Goal: Transaction & Acquisition: Purchase product/service

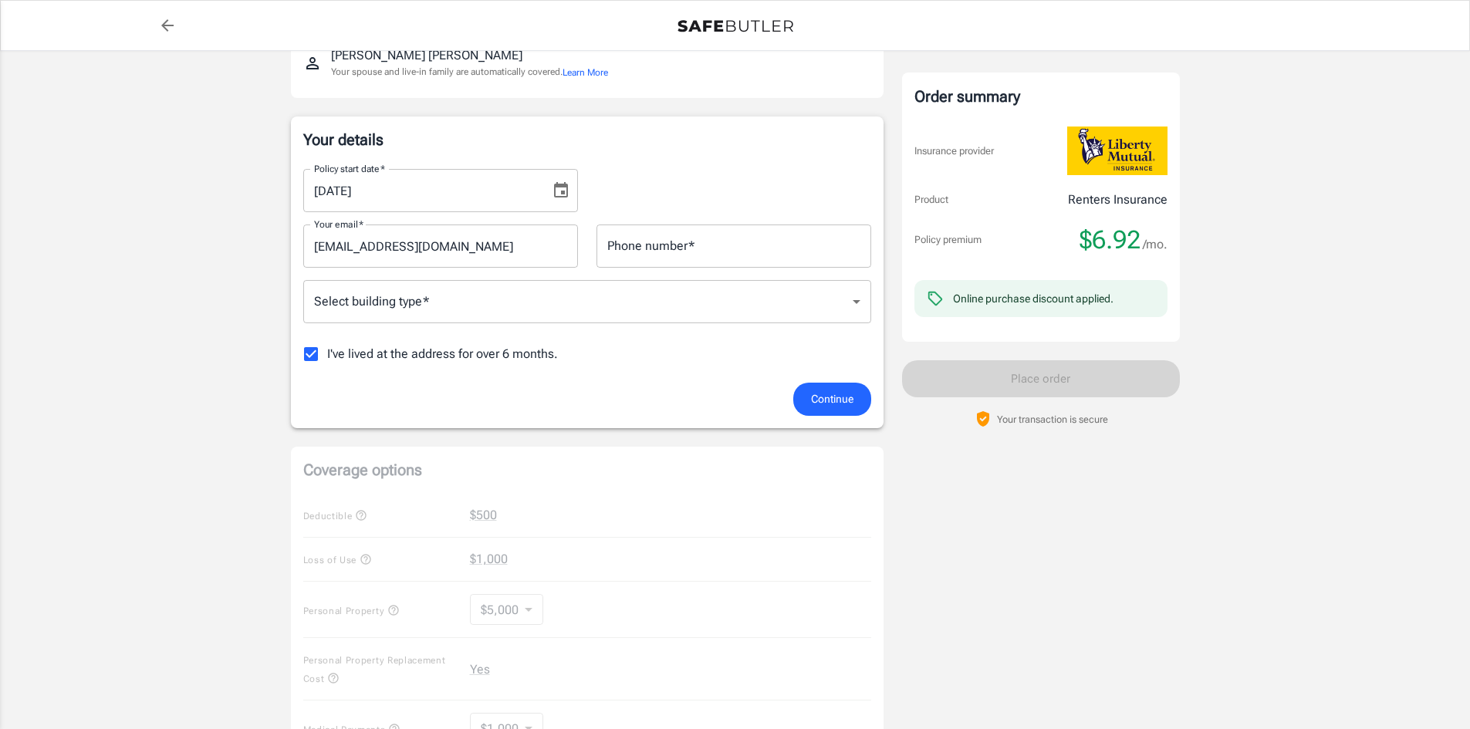
scroll to position [77, 0]
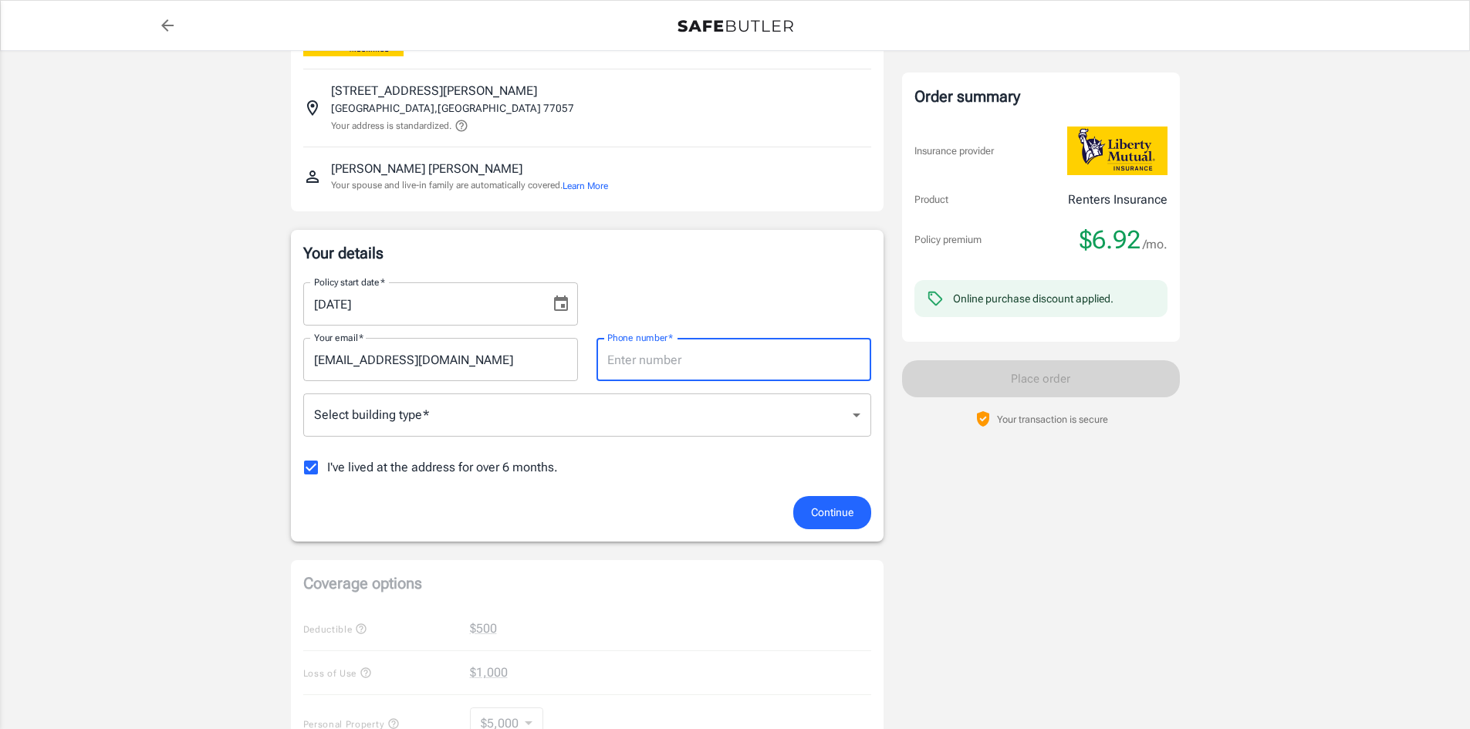
click at [626, 365] on input "Phone number   *" at bounding box center [733, 359] width 275 height 43
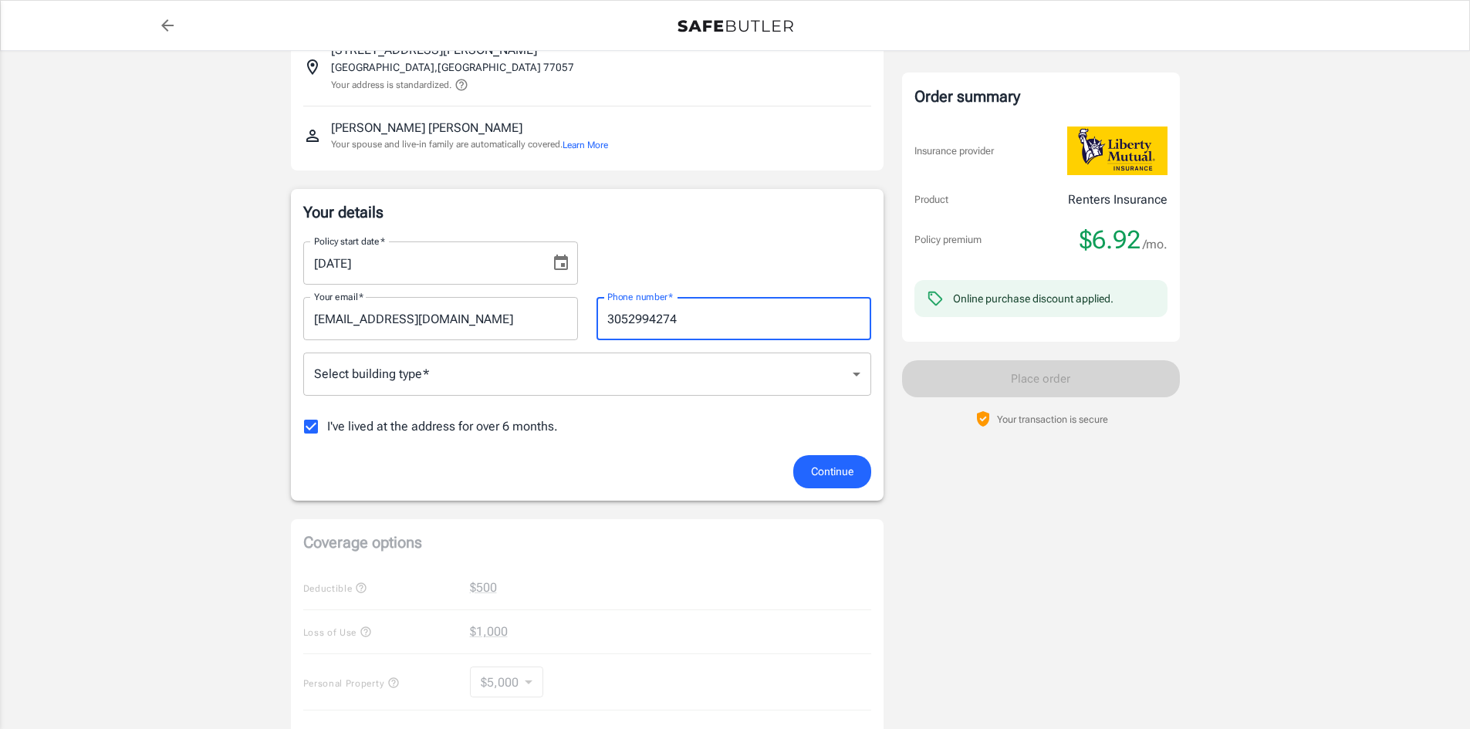
scroll to position [154, 0]
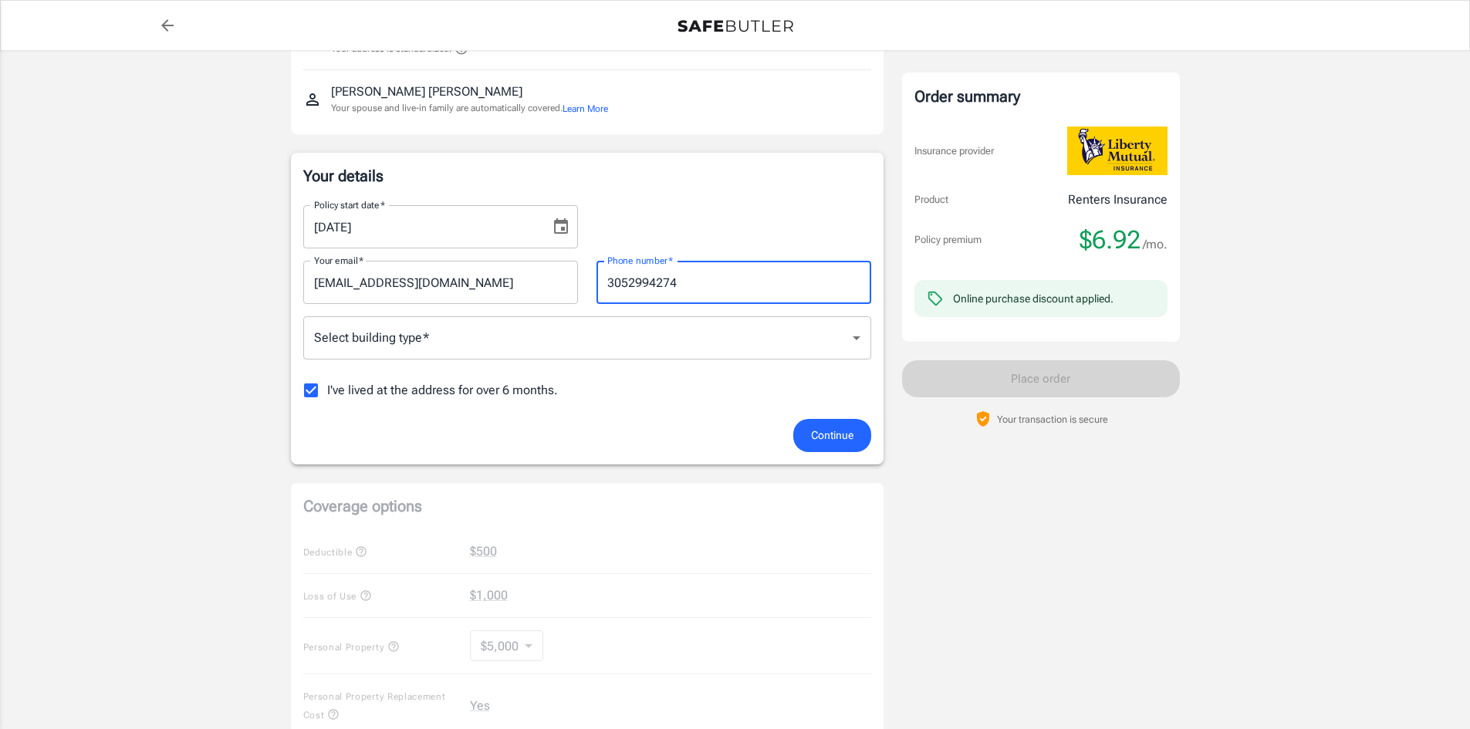
type input "3052994274"
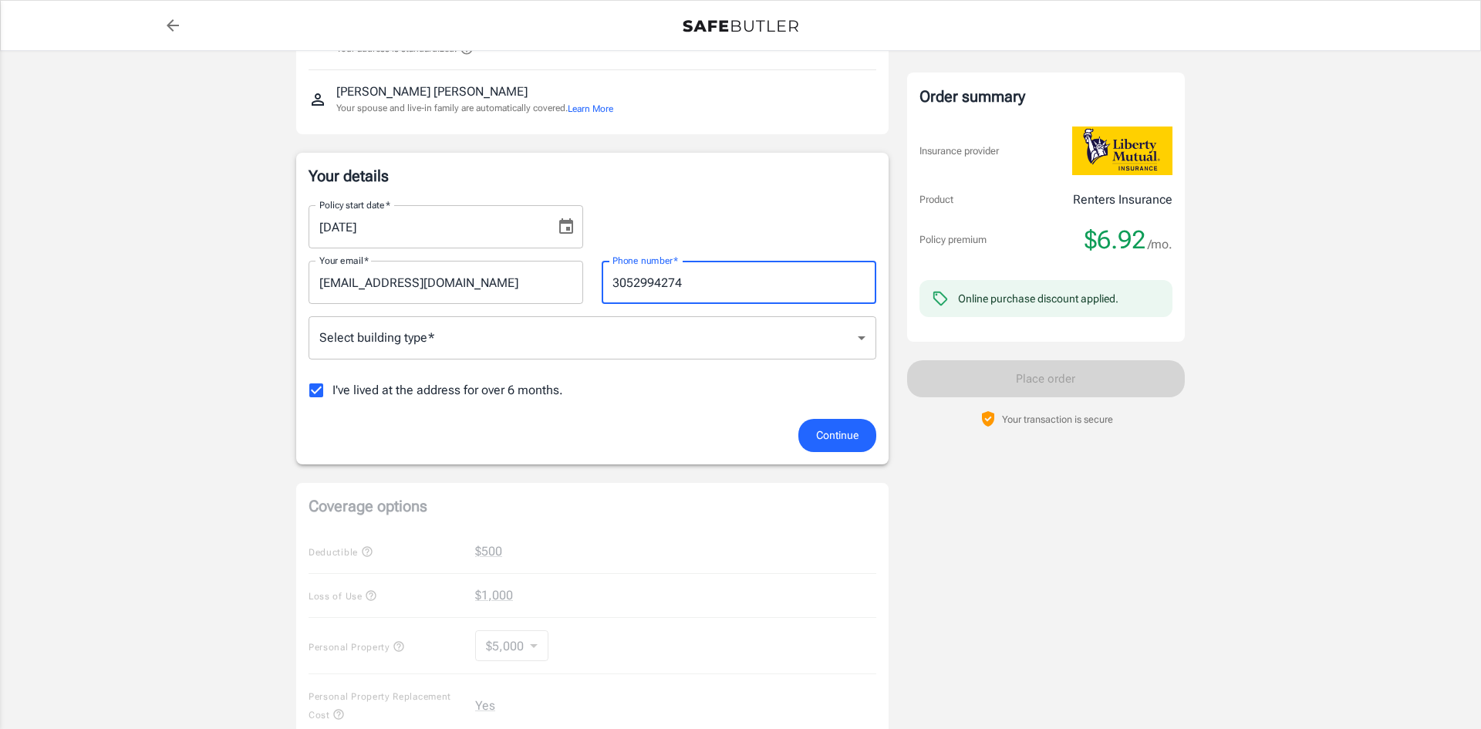
click at [518, 322] on body "Policy premium $ 6.92 /mo Liberty Mutual Renters Insurance [STREET_ADDRESS][PER…" at bounding box center [740, 603] width 1481 height 1515
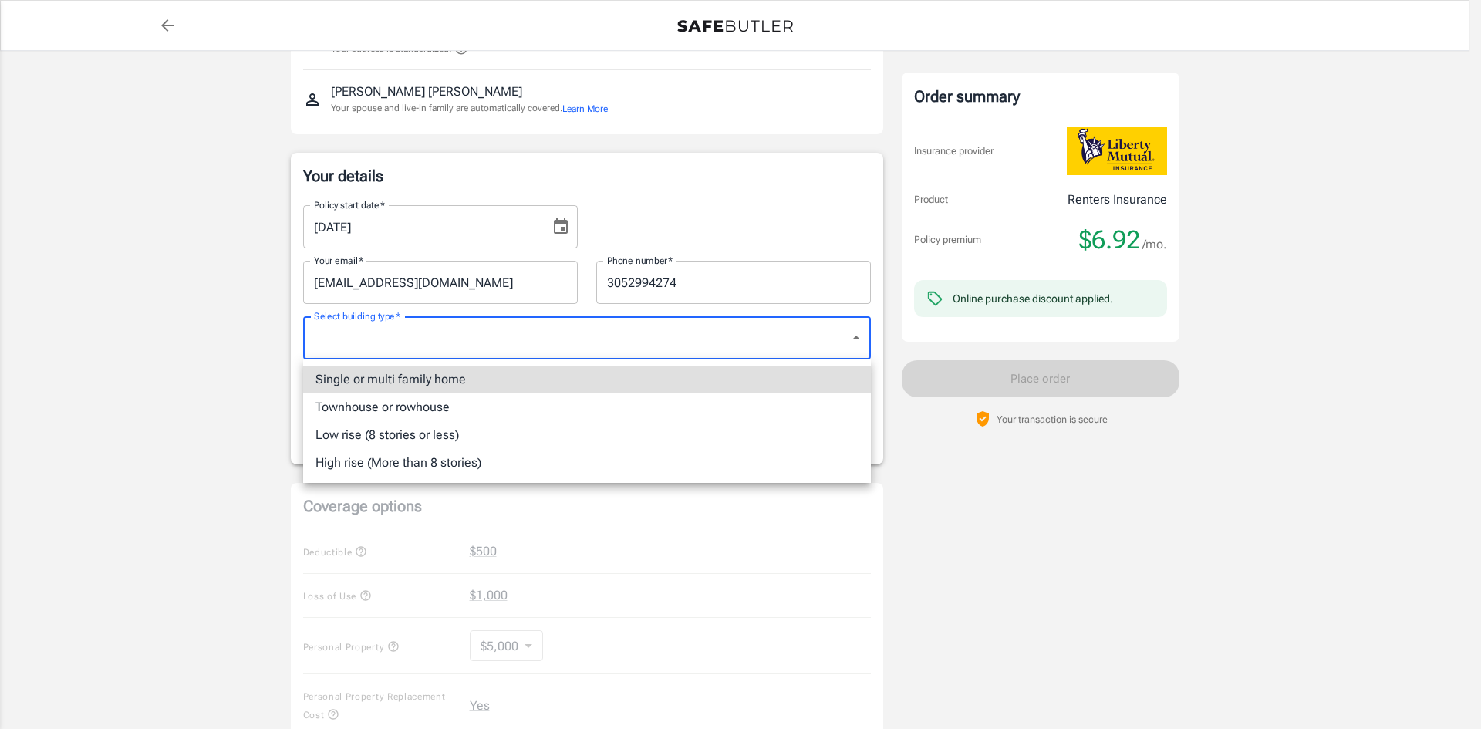
click at [498, 437] on li "Low rise (8 stories or less)" at bounding box center [587, 435] width 568 height 28
type input "lowrise"
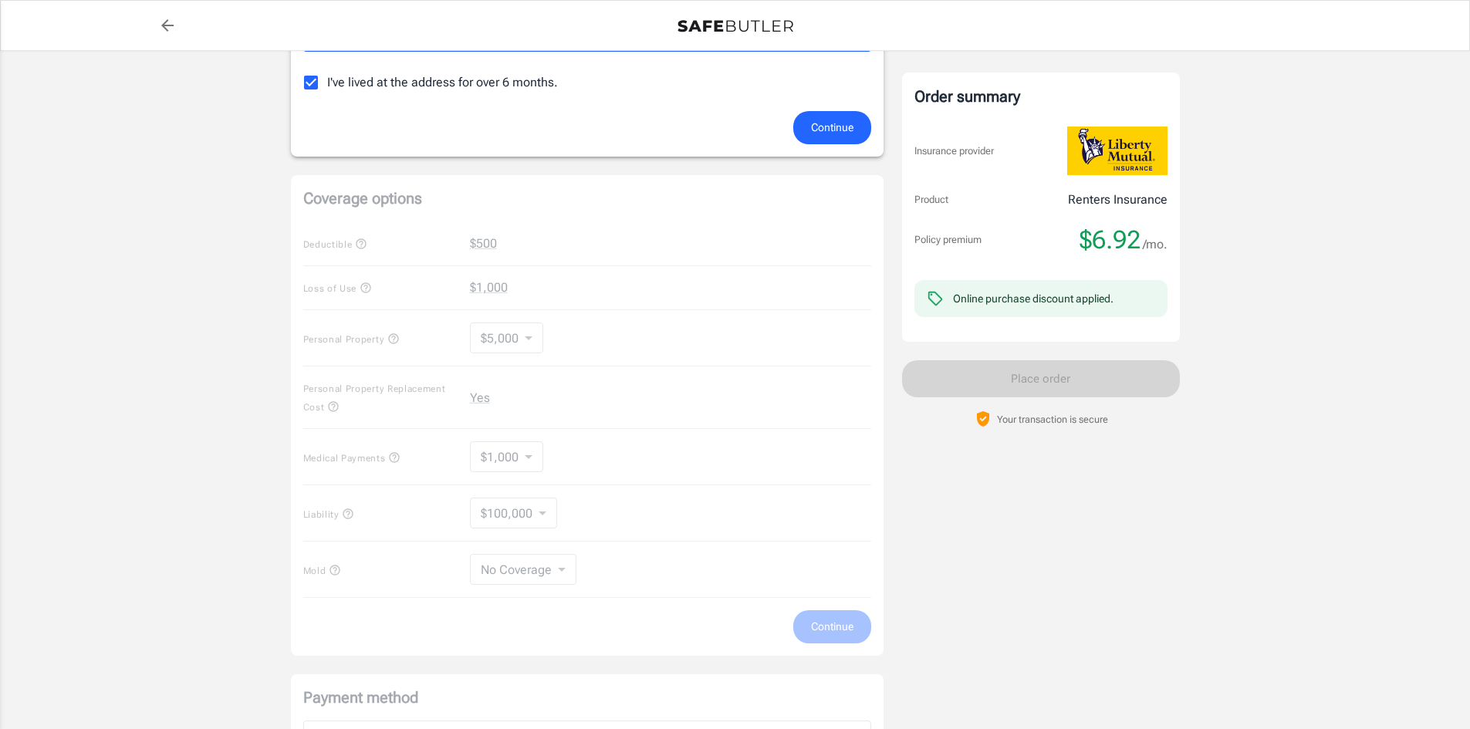
scroll to position [463, 0]
click at [845, 133] on span "Continue" at bounding box center [832, 126] width 42 height 19
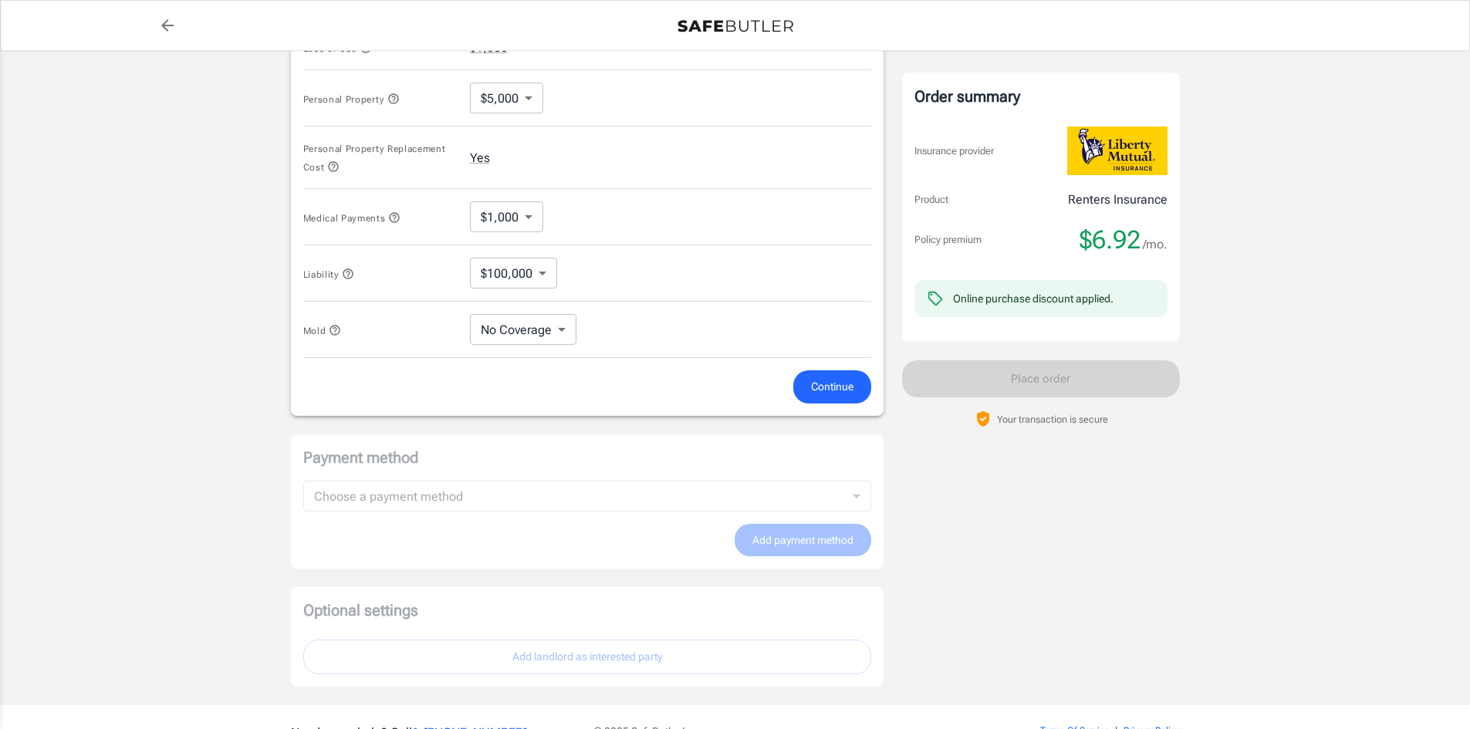
scroll to position [758, 0]
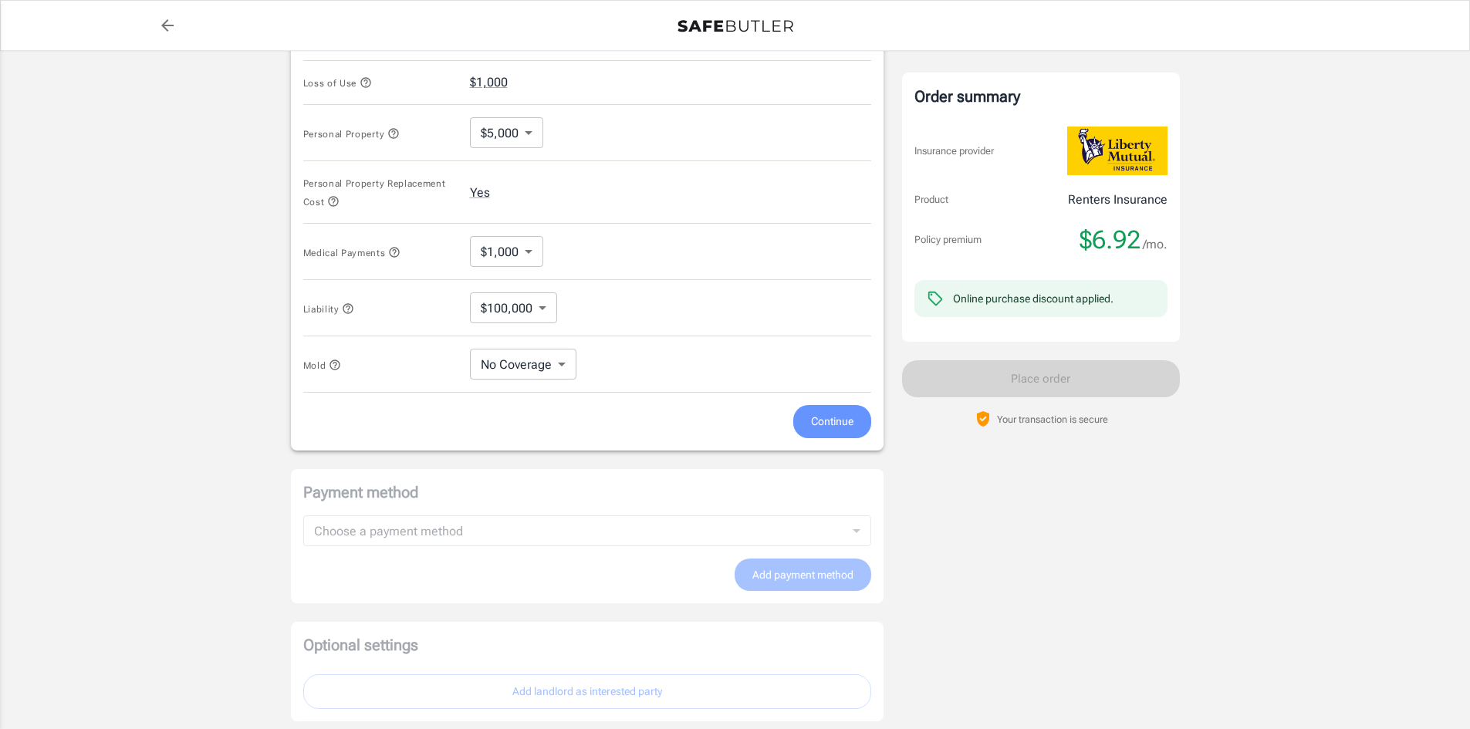
click at [838, 427] on span "Continue" at bounding box center [832, 421] width 42 height 19
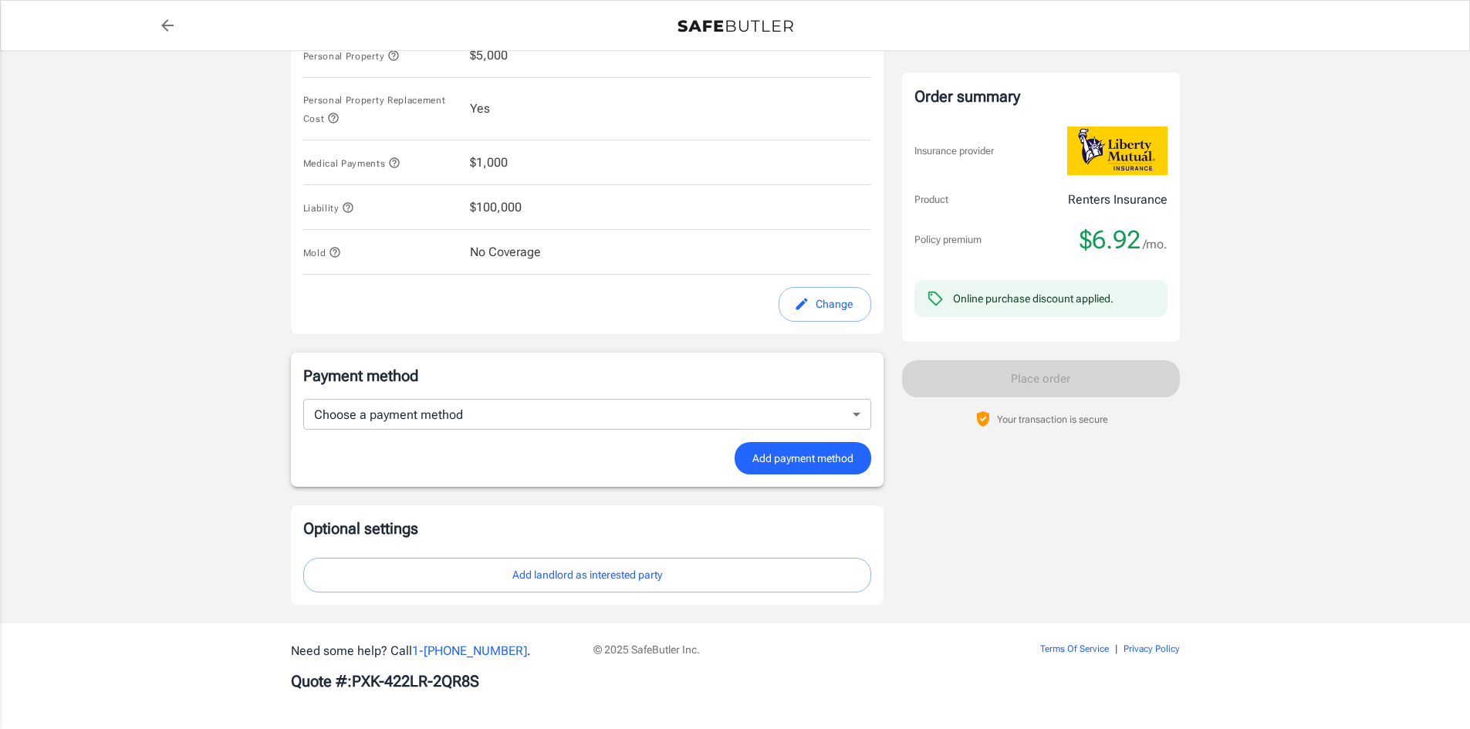
scroll to position [755, 0]
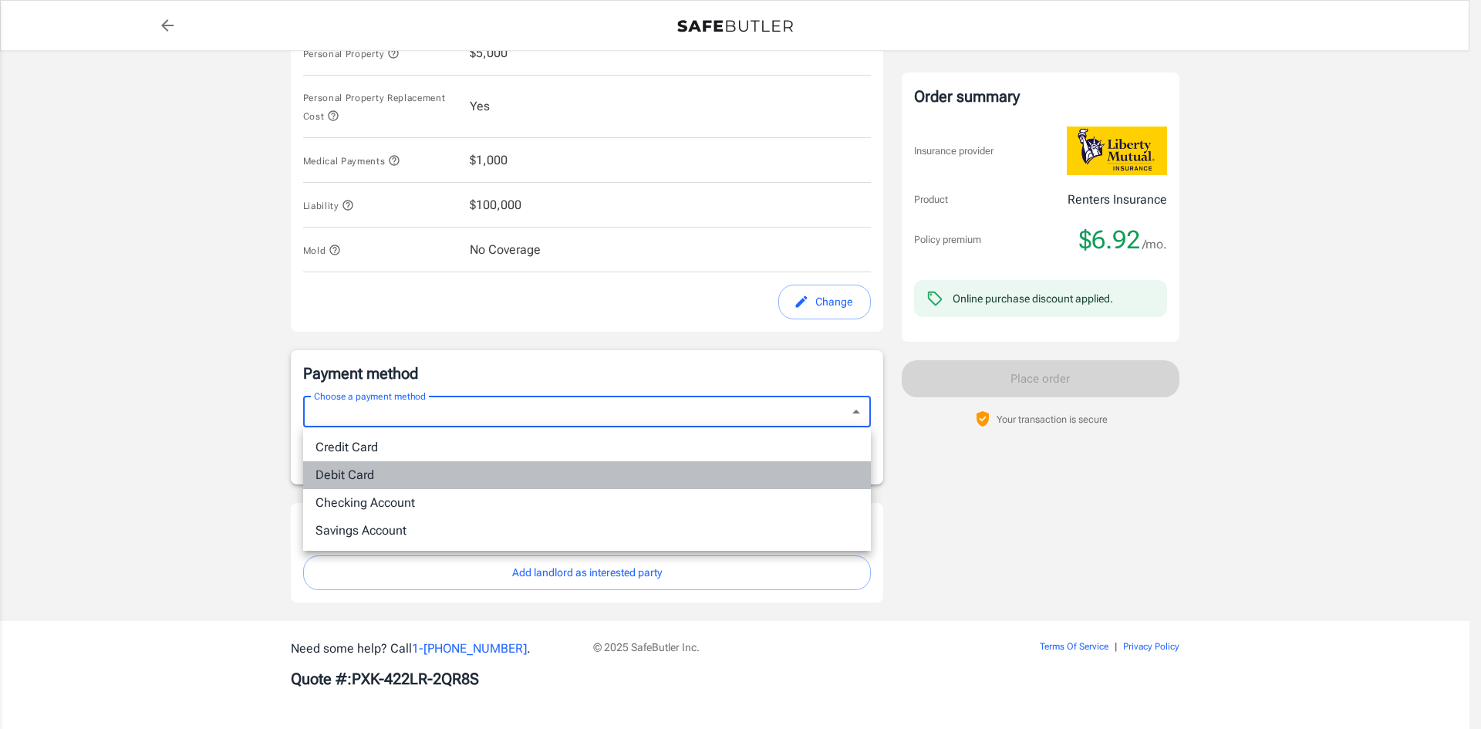
click at [386, 473] on li "Debit Card" at bounding box center [587, 475] width 568 height 28
type input "debit"
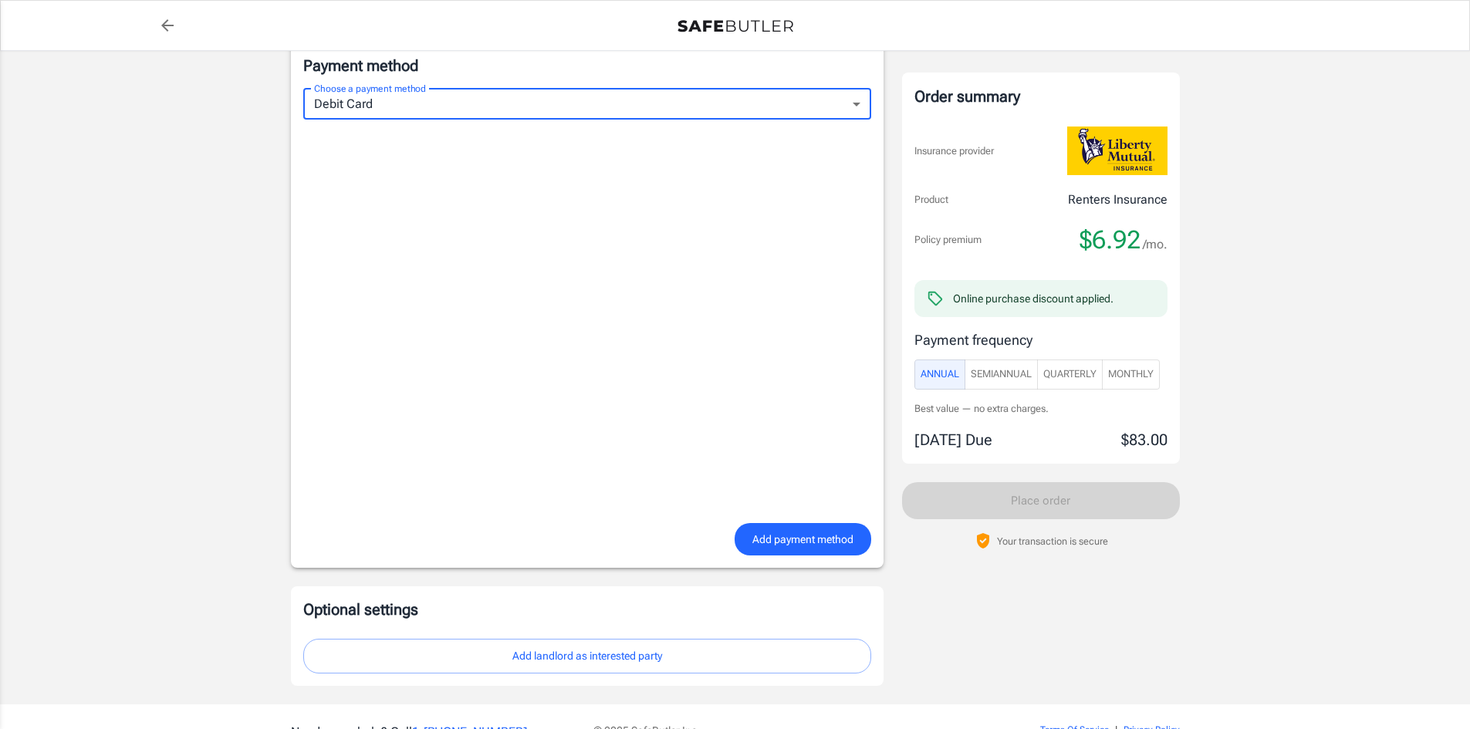
scroll to position [1064, 0]
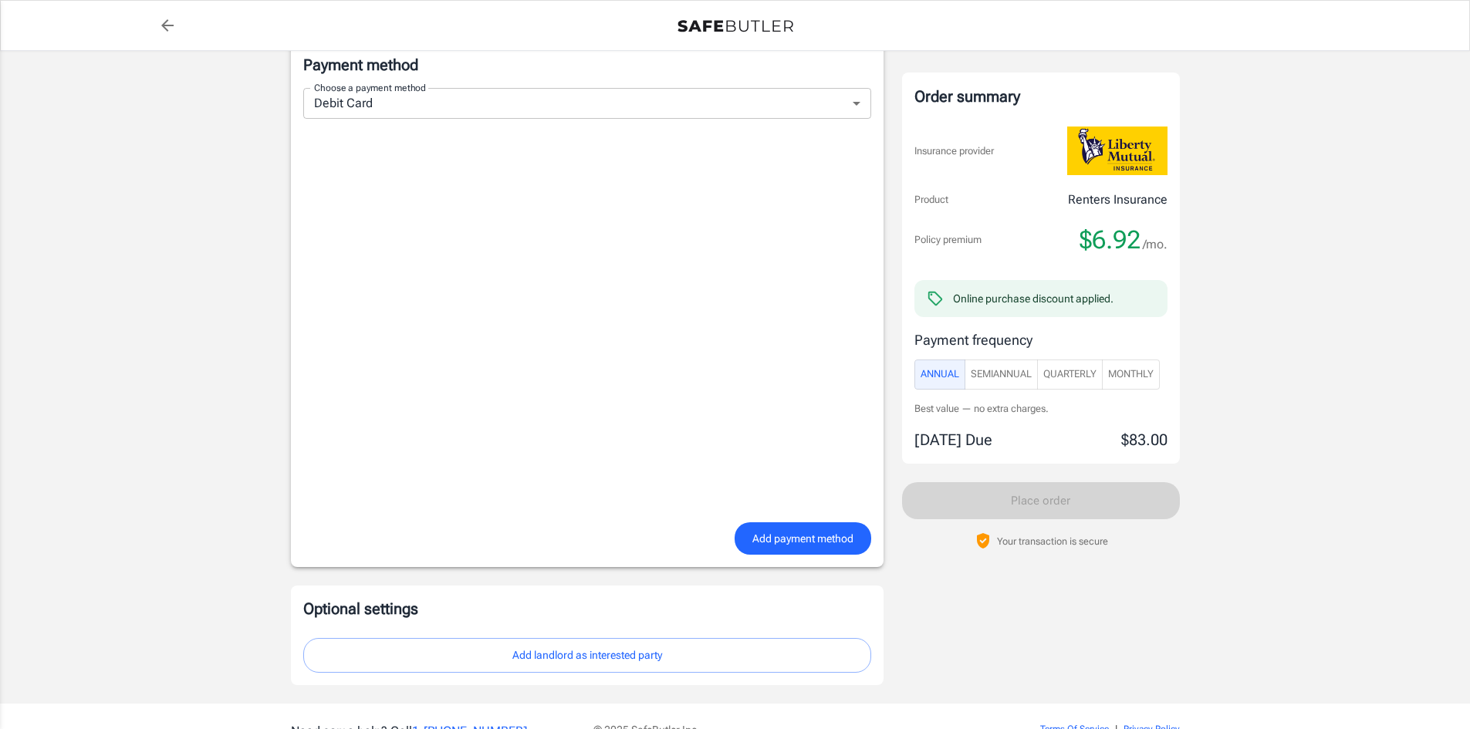
click at [764, 541] on span "Add payment method" at bounding box center [802, 538] width 101 height 19
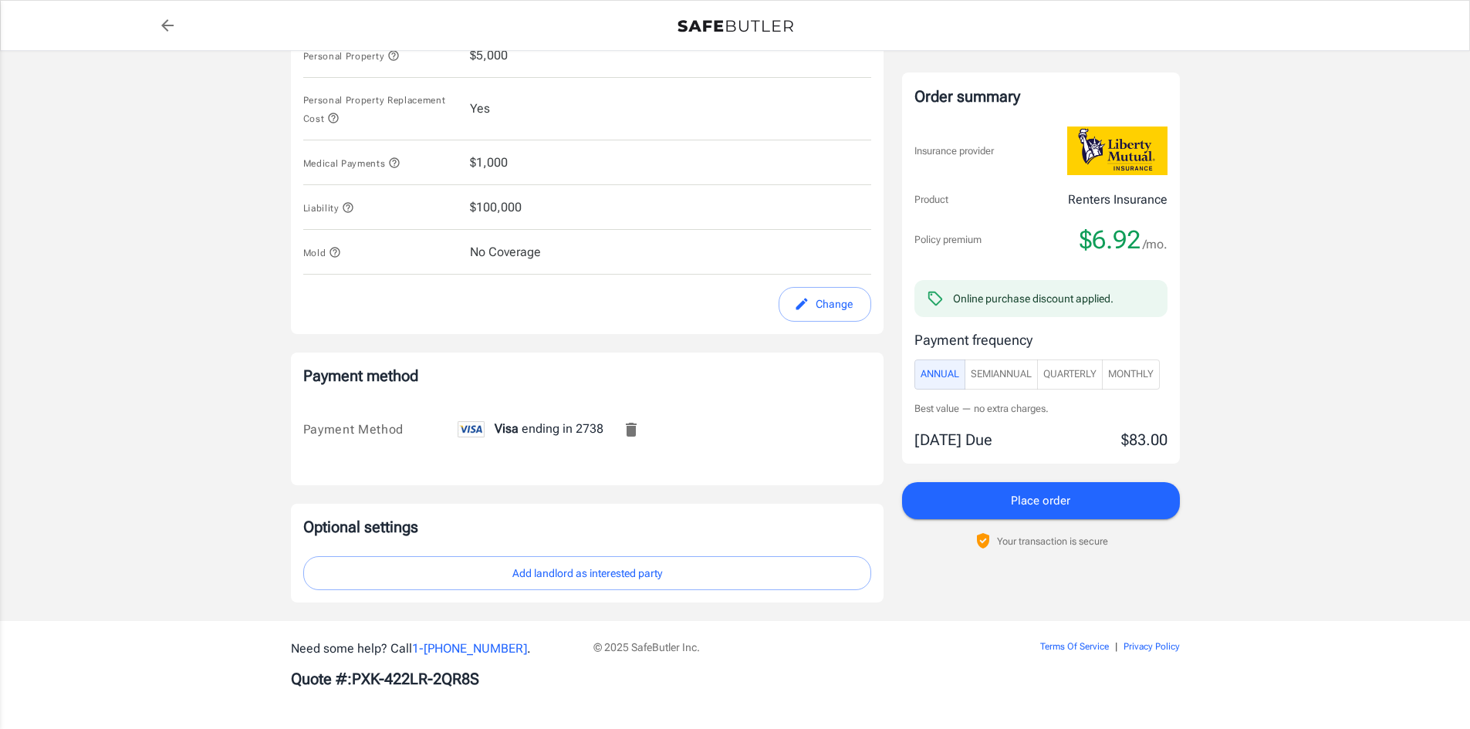
scroll to position [753, 0]
click at [1014, 385] on button "SemiAnnual" at bounding box center [1000, 374] width 73 height 30
click at [1068, 380] on span "Quarterly" at bounding box center [1069, 375] width 53 height 18
click at [1137, 379] on span "Monthly" at bounding box center [1131, 375] width 46 height 18
click at [955, 366] on span "Annual" at bounding box center [939, 375] width 39 height 18
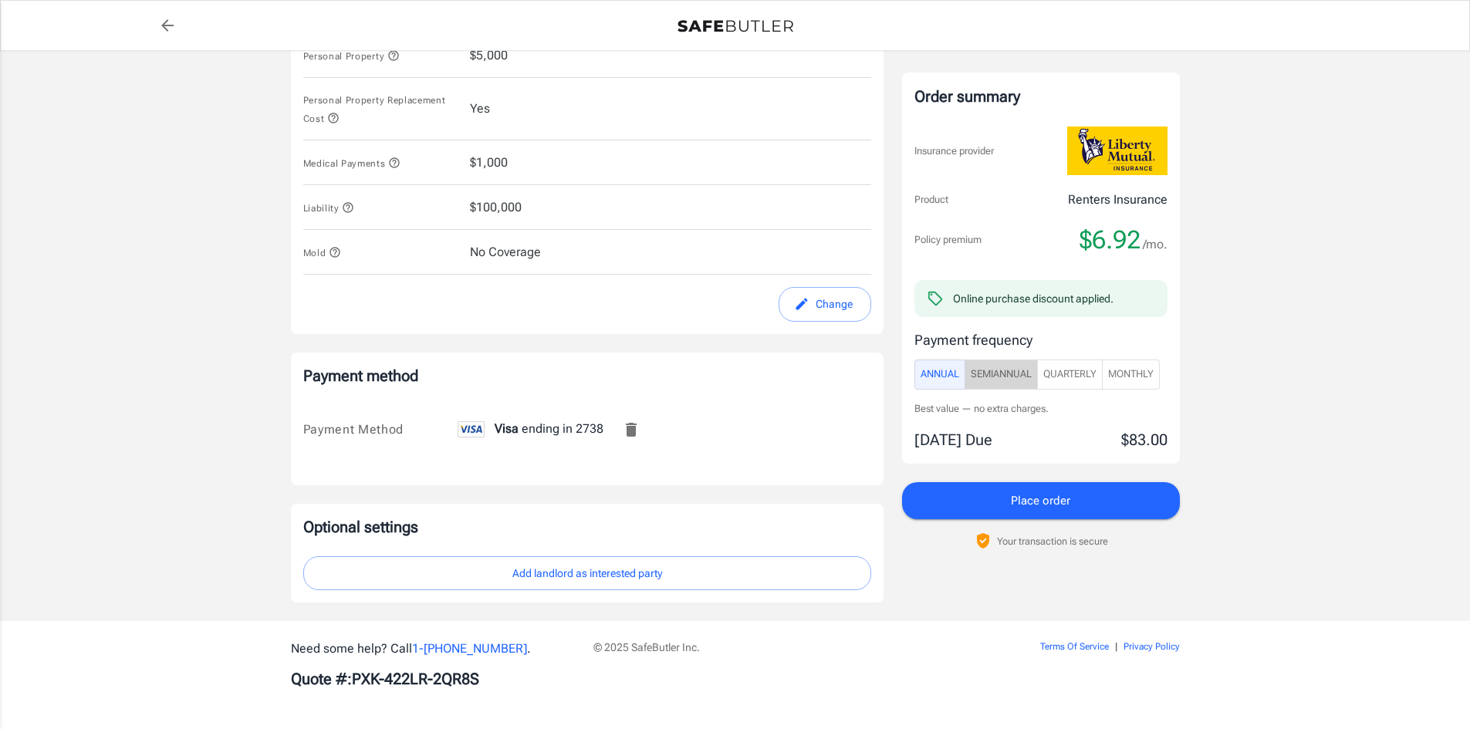
click at [1004, 377] on span "SemiAnnual" at bounding box center [1000, 375] width 61 height 18
click at [1082, 369] on span "Quarterly" at bounding box center [1069, 375] width 53 height 18
click at [1143, 370] on span "Monthly" at bounding box center [1131, 375] width 46 height 18
click at [1078, 501] on button "Place order" at bounding box center [1041, 501] width 278 height 37
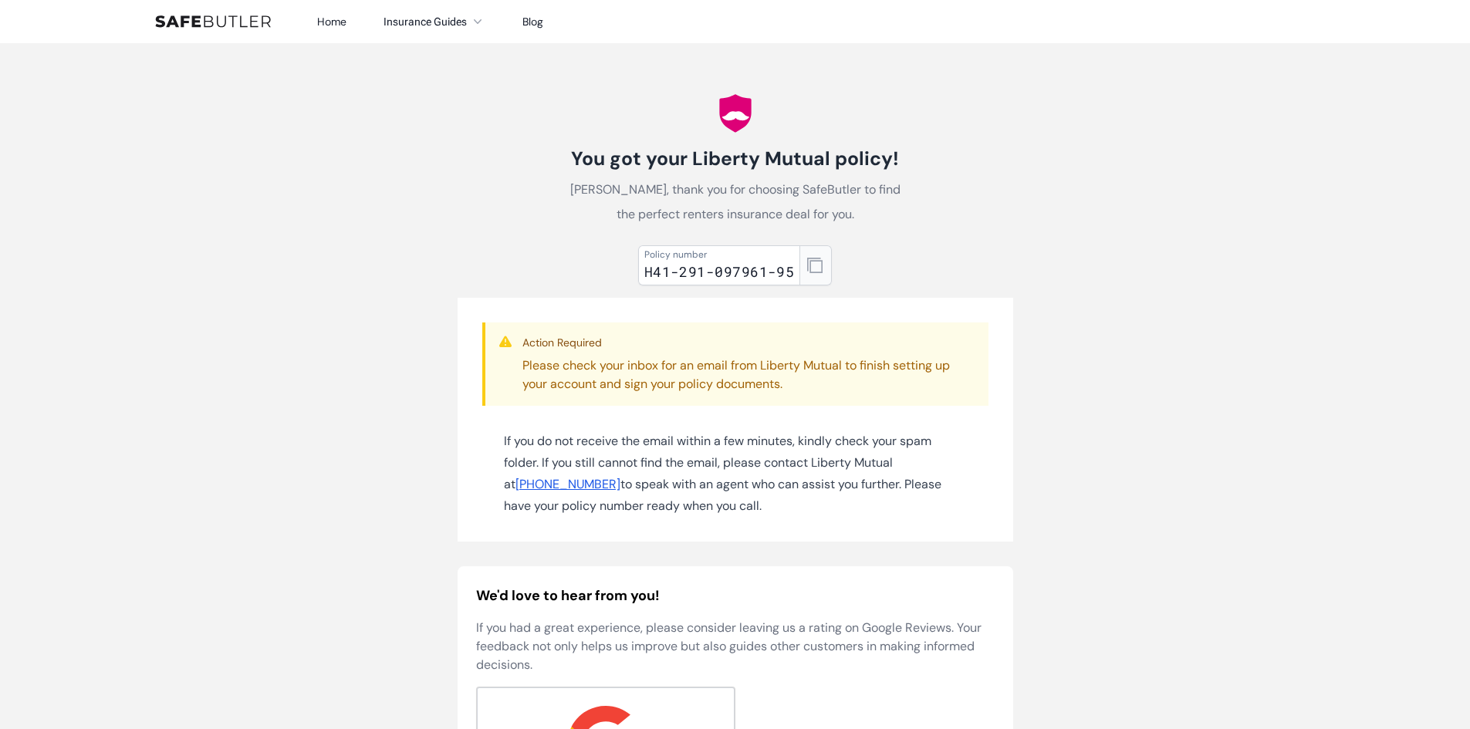
click at [810, 262] on icon "button" at bounding box center [814, 265] width 15 height 15
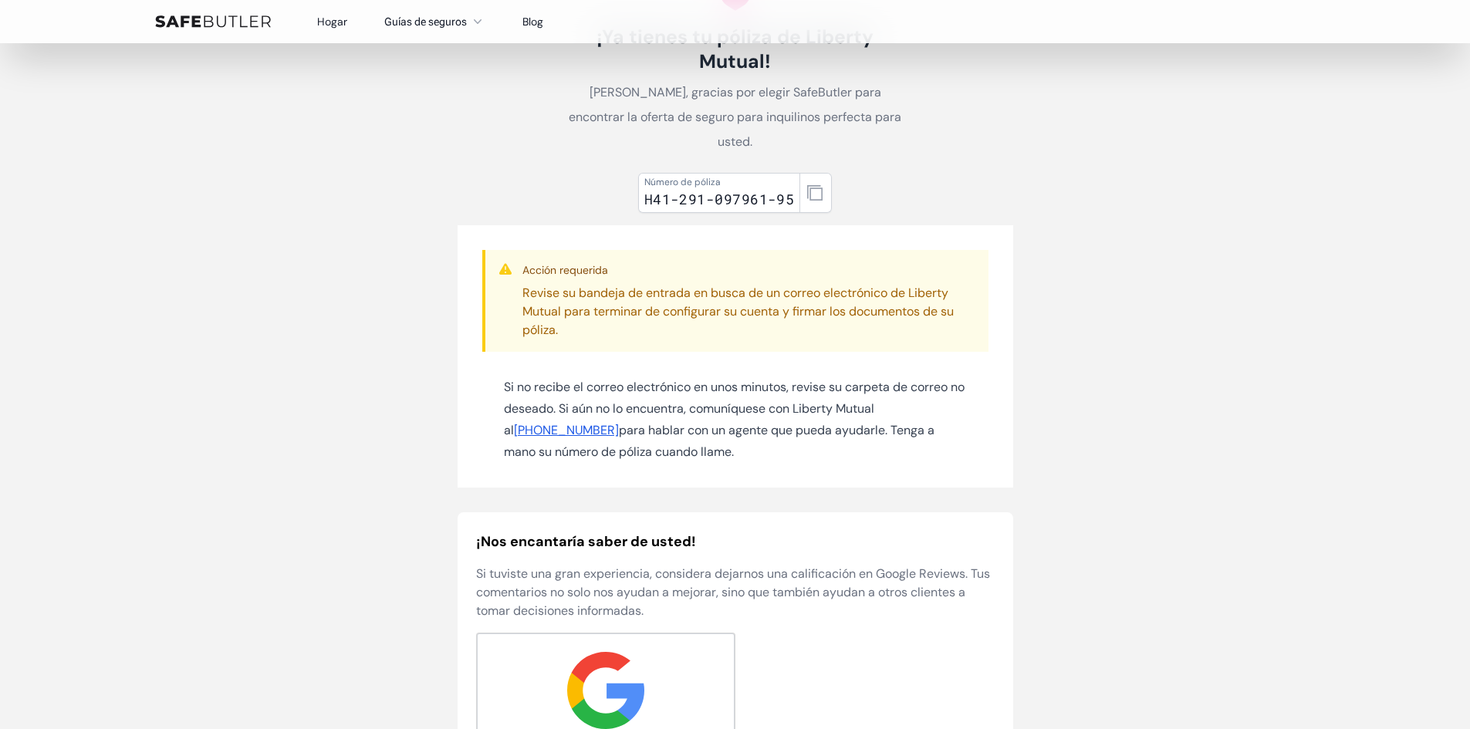
scroll to position [154, 0]
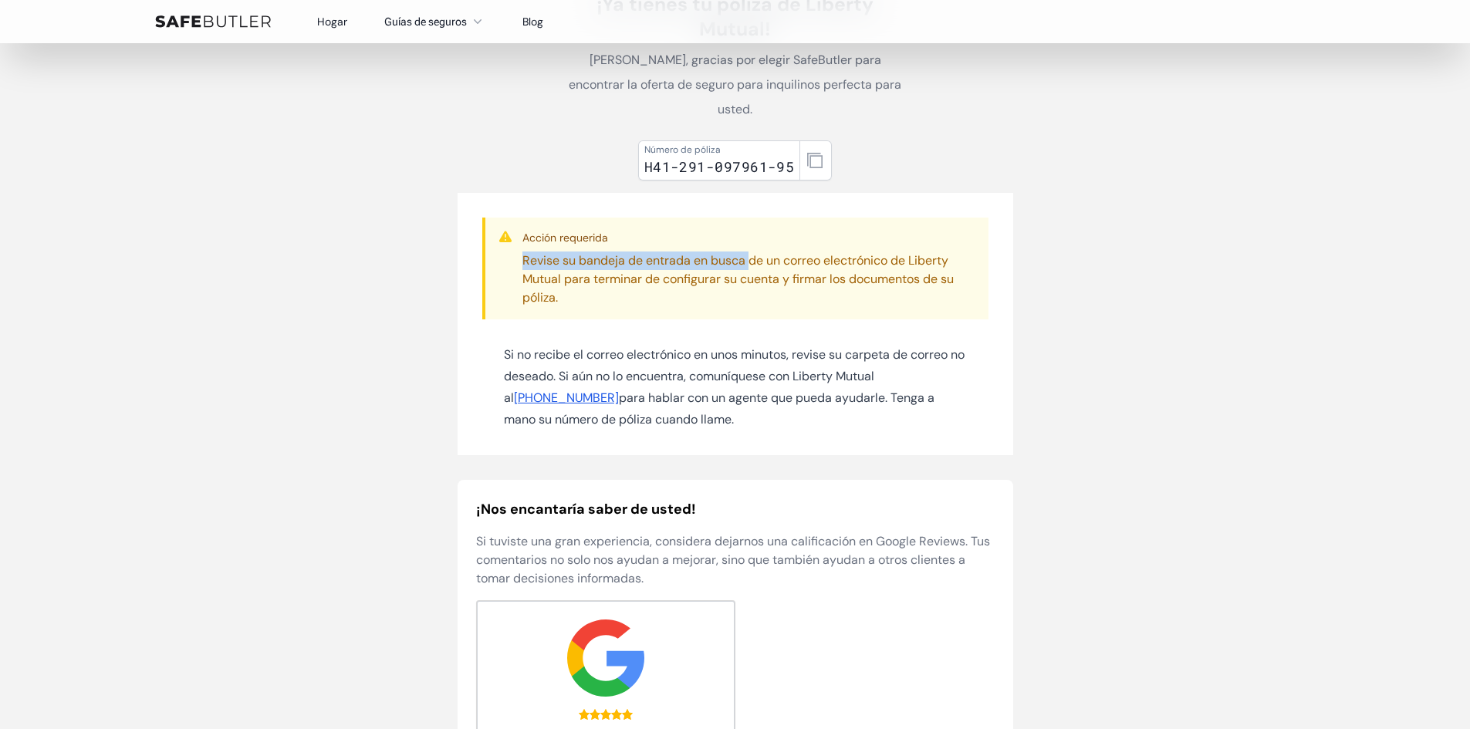
drag, startPoint x: 522, startPoint y: 235, endPoint x: 751, endPoint y: 226, distance: 228.5
click at [751, 230] on div "Acción requerida Revise su bandeja de entrada en busca de un correo electrónico…" at bounding box center [749, 268] width 454 height 77
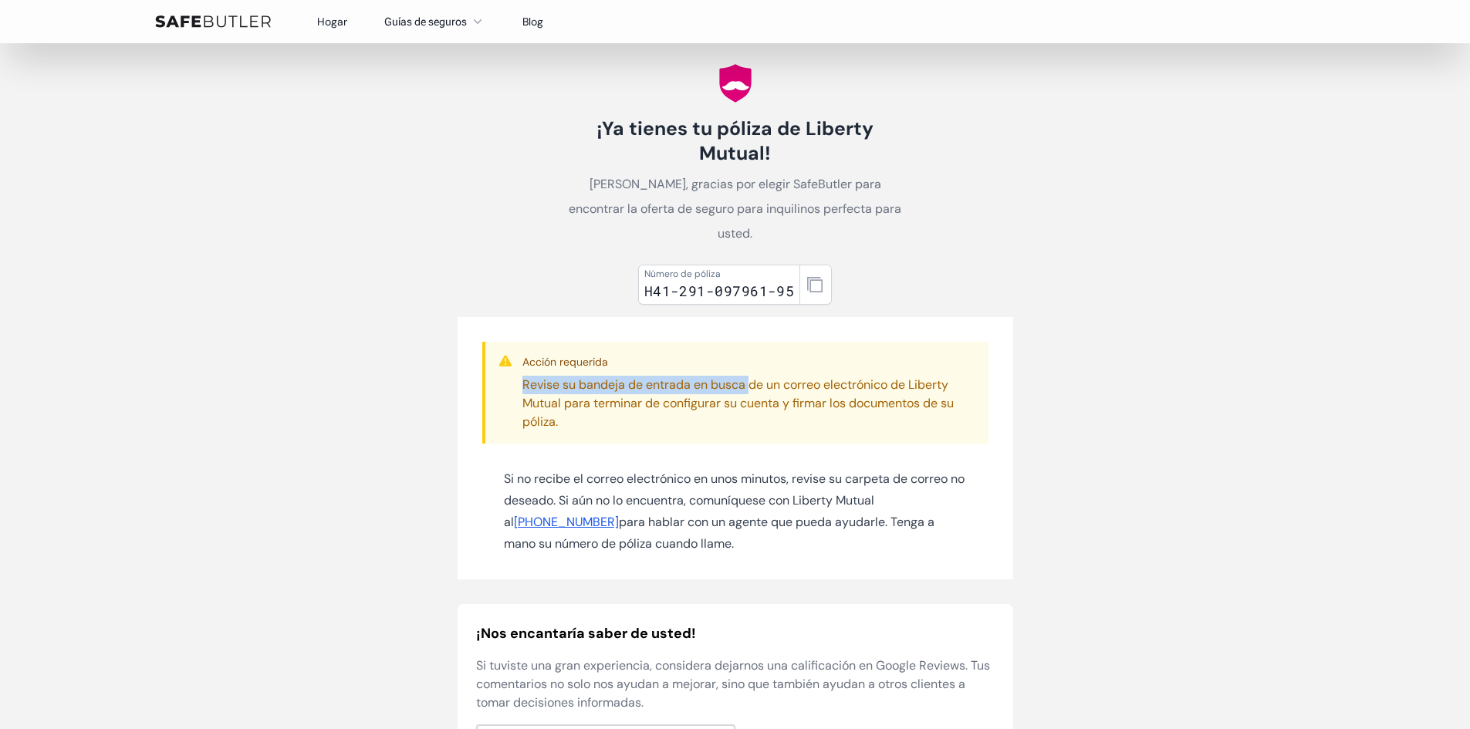
scroll to position [0, 0]
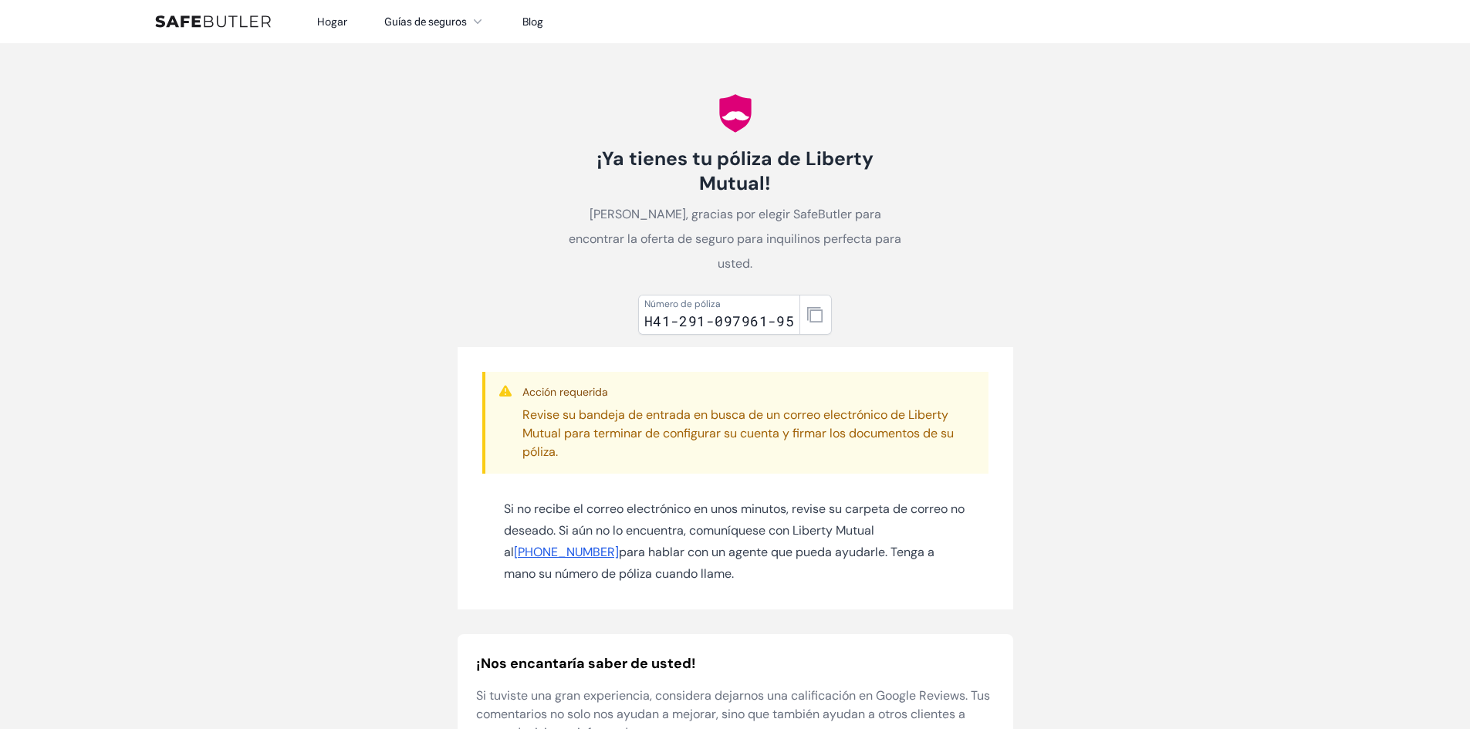
click at [842, 78] on div "¡Ya tienes tu póliza de Liberty Mutual! Kevin, gracias por elegir SafeButler pa…" at bounding box center [735, 525] width 592 height 964
drag, startPoint x: 815, startPoint y: 161, endPoint x: 798, endPoint y: 183, distance: 27.5
click at [798, 183] on h1 "¡Ya tienes tu póliza de Liberty Mutual!" at bounding box center [735, 171] width 346 height 49
